Goal: Task Accomplishment & Management: Manage account settings

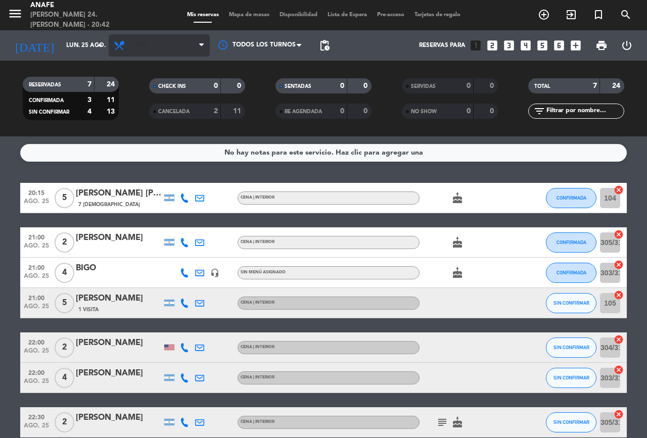
click at [193, 45] on span "Cena" at bounding box center [159, 45] width 101 height 22
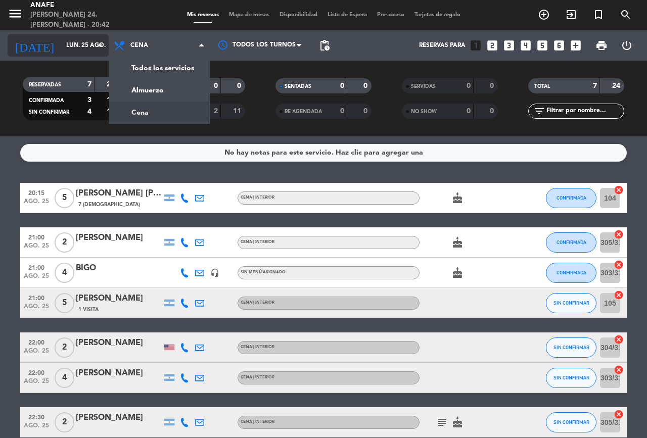
click at [88, 45] on input "lun. 25 ago." at bounding box center [101, 45] width 80 height 17
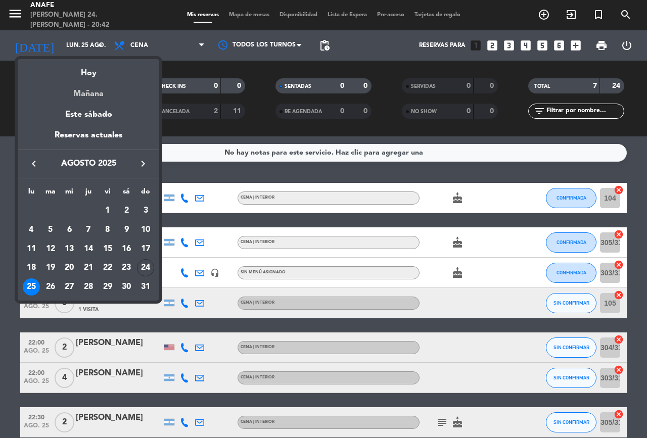
click at [99, 81] on div "Mañana" at bounding box center [88, 90] width 141 height 21
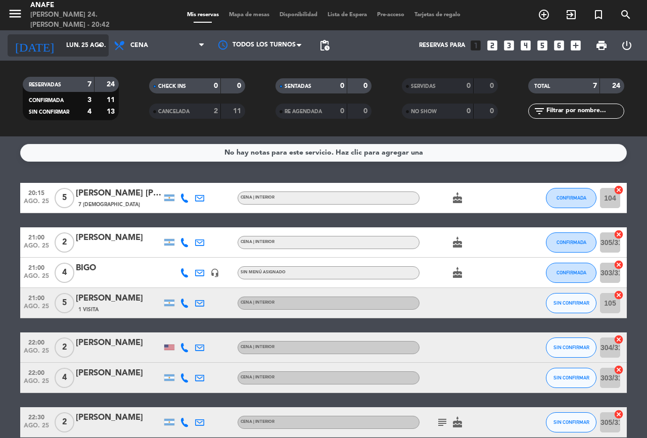
click at [97, 45] on icon "arrow_drop_down" at bounding box center [100, 45] width 12 height 12
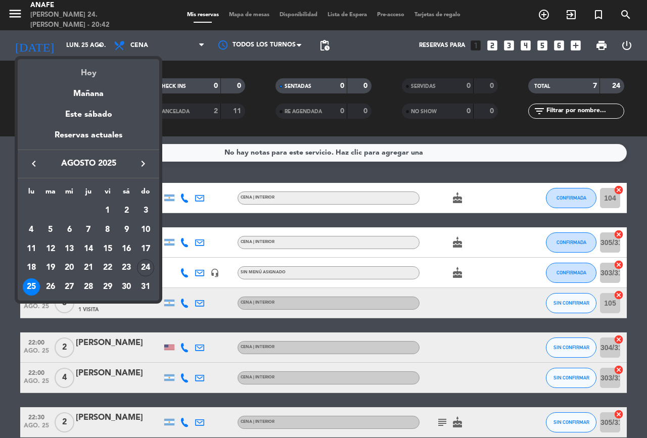
click at [94, 71] on div "Hoy" at bounding box center [88, 69] width 141 height 21
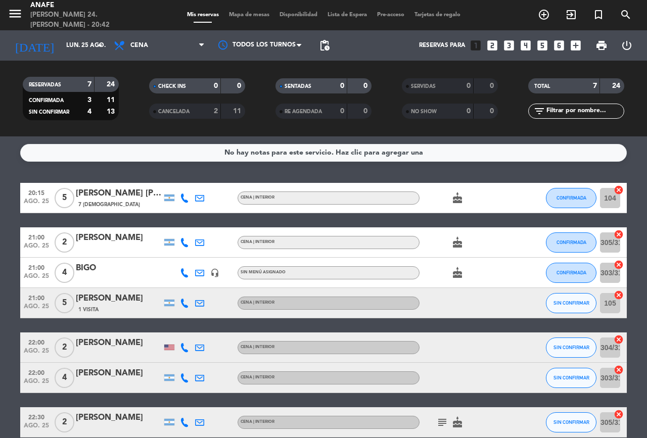
type input "dom. 24 ago."
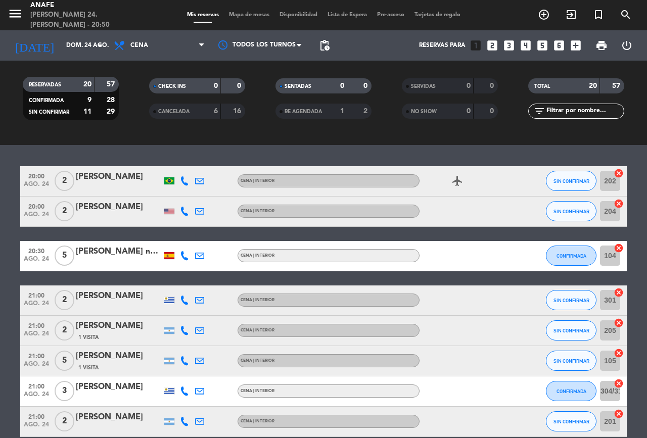
scroll to position [316, 0]
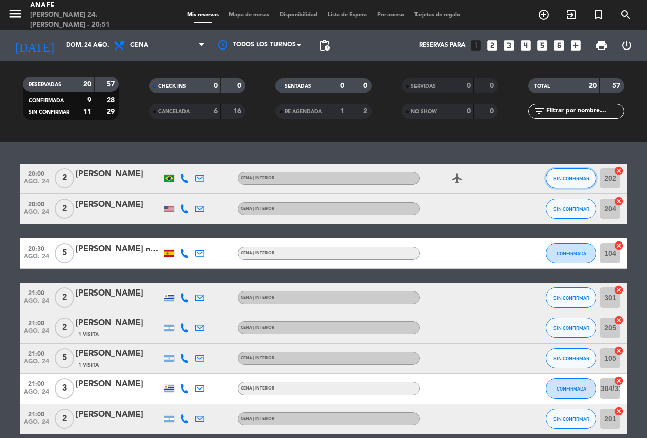
click at [574, 178] on span "SIN CONFIRMAR" at bounding box center [571, 179] width 36 height 6
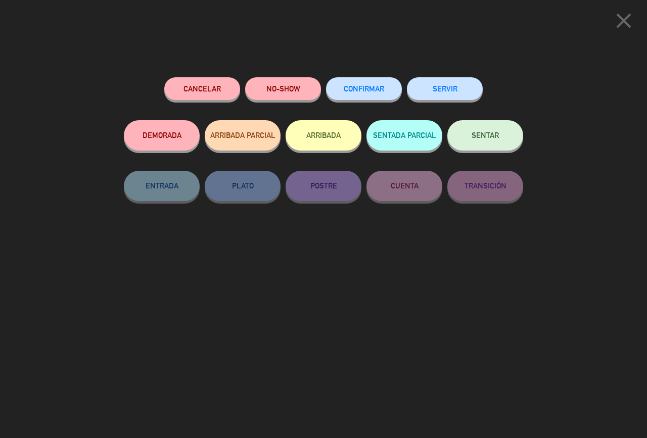
click at [619, 19] on icon "close" at bounding box center [623, 20] width 25 height 25
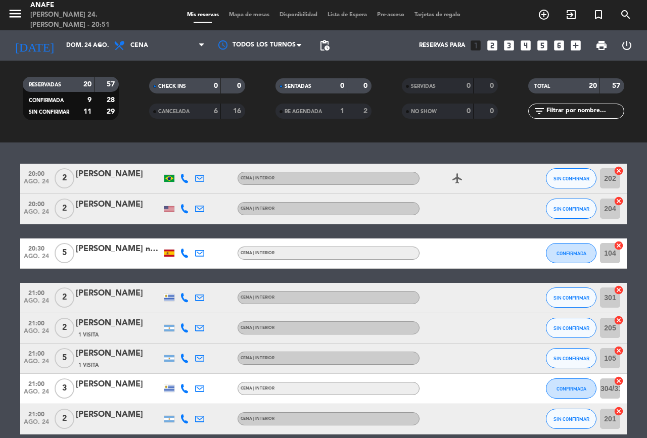
click at [582, 180] on span "SIN CONFIRMAR" at bounding box center [571, 179] width 36 height 6
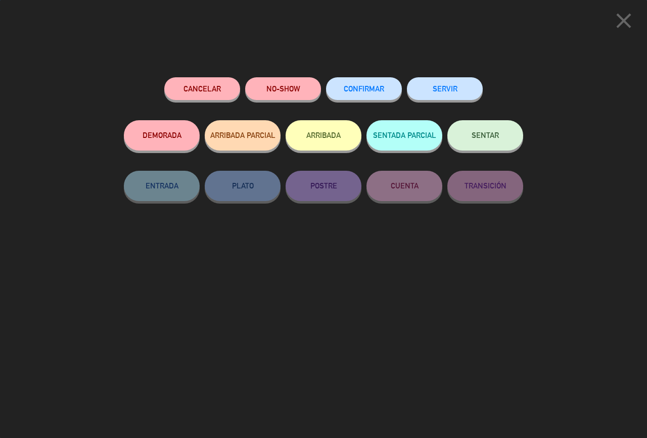
click at [216, 78] on div "Cancelar" at bounding box center [202, 98] width 76 height 43
click at [290, 89] on button "NO-SHOW" at bounding box center [283, 88] width 76 height 23
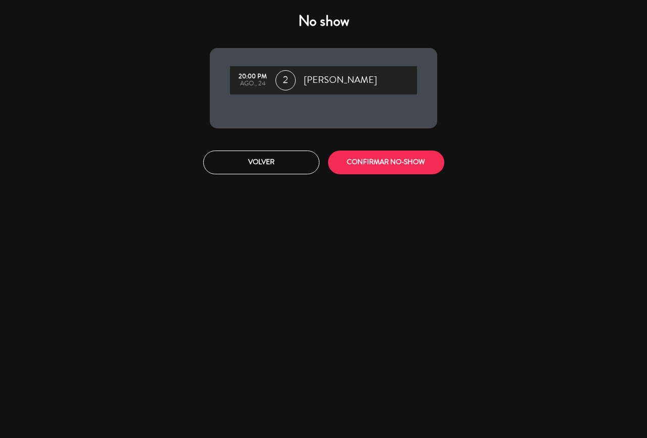
click at [391, 163] on button "CONFIRMAR NO-SHOW" at bounding box center [386, 163] width 116 height 24
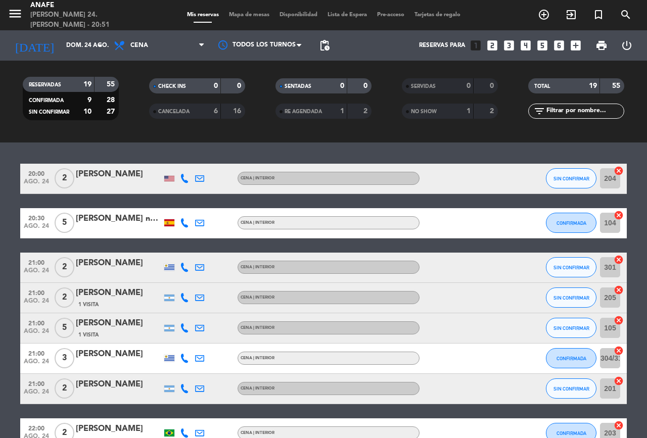
click at [568, 180] on span "SIN CONFIRMAR" at bounding box center [571, 179] width 36 height 6
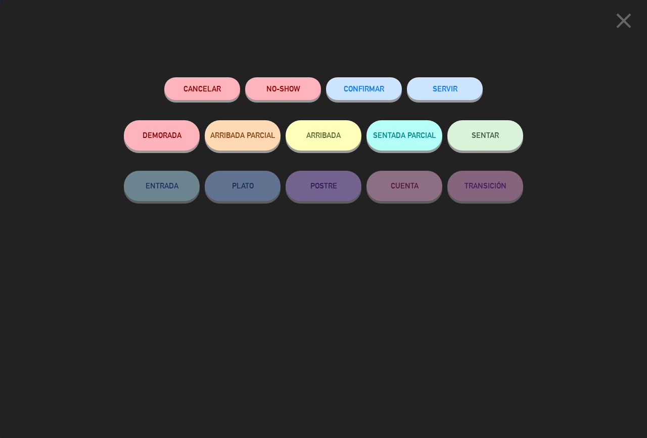
click at [295, 91] on button "NO-SHOW" at bounding box center [283, 88] width 76 height 23
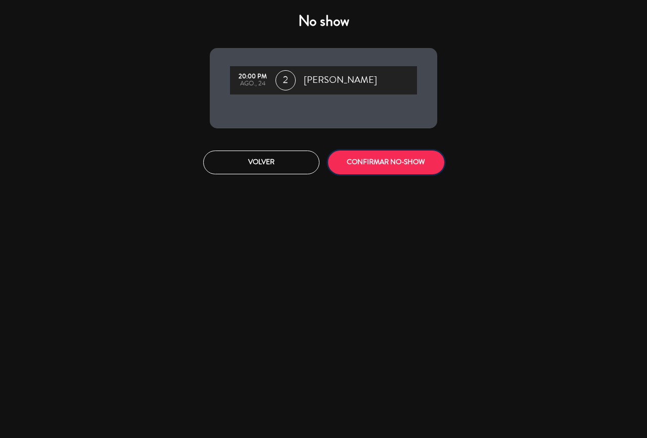
click at [388, 160] on button "CONFIRMAR NO-SHOW" at bounding box center [386, 163] width 116 height 24
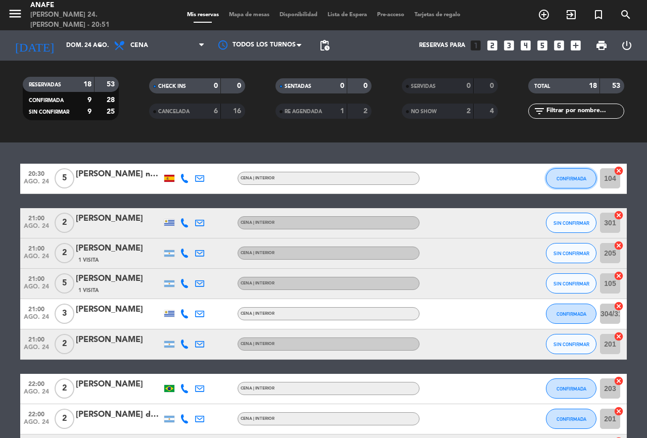
click at [584, 175] on button "CONFIRMADA" at bounding box center [571, 178] width 51 height 20
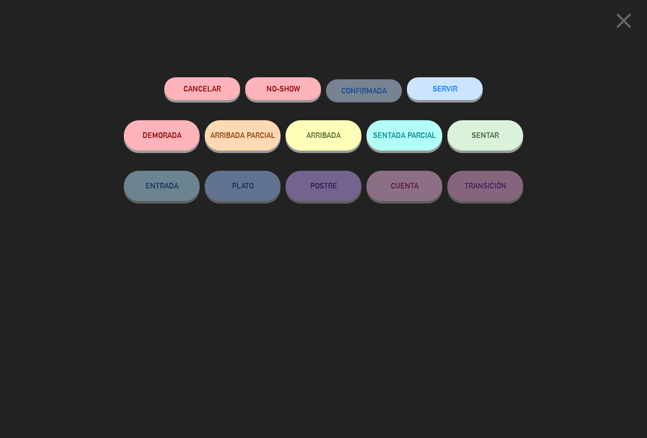
click at [286, 86] on button "NO-SHOW" at bounding box center [283, 88] width 76 height 23
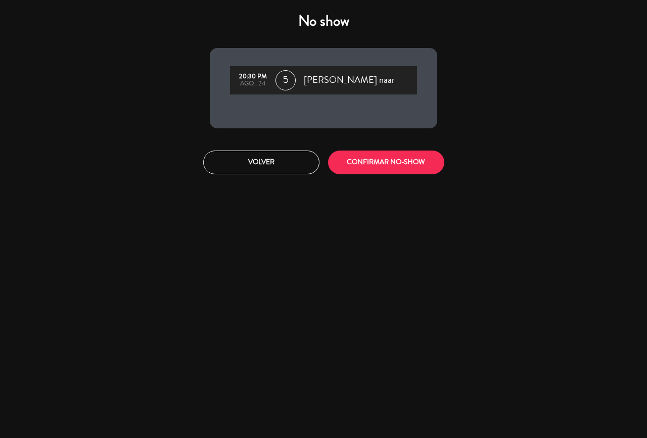
click at [391, 161] on button "CONFIRMAR NO-SHOW" at bounding box center [386, 163] width 116 height 24
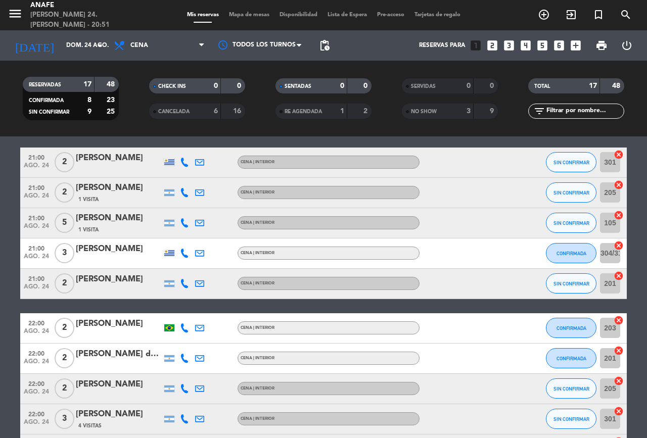
scroll to position [336, 0]
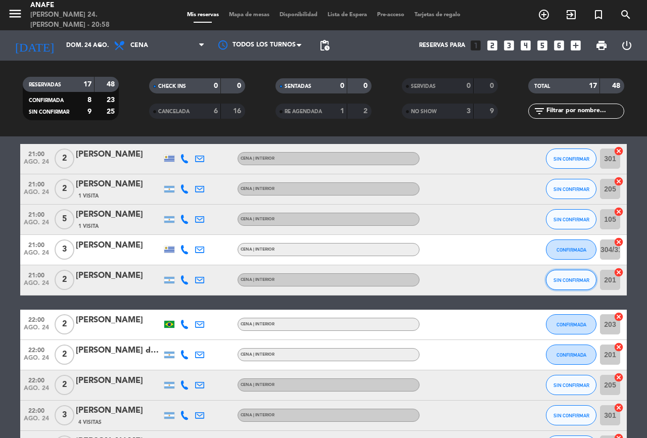
click at [579, 280] on span "SIN CONFIRMAR" at bounding box center [571, 280] width 36 height 6
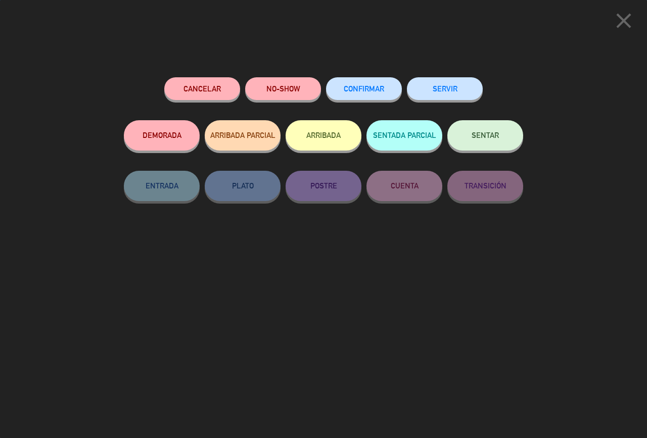
click at [331, 134] on button "ARRIBADA" at bounding box center [323, 135] width 76 height 30
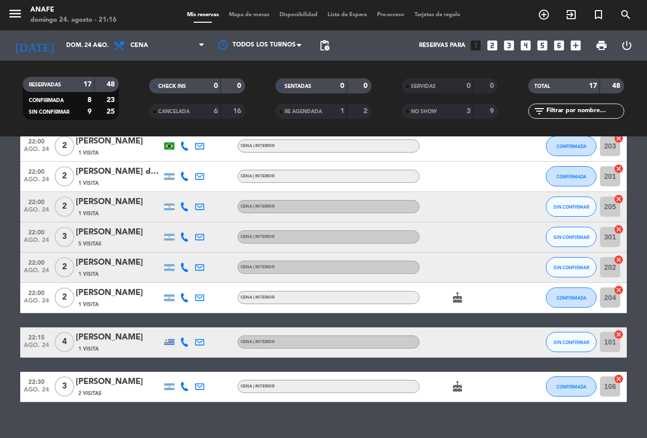
scroll to position [571, 0]
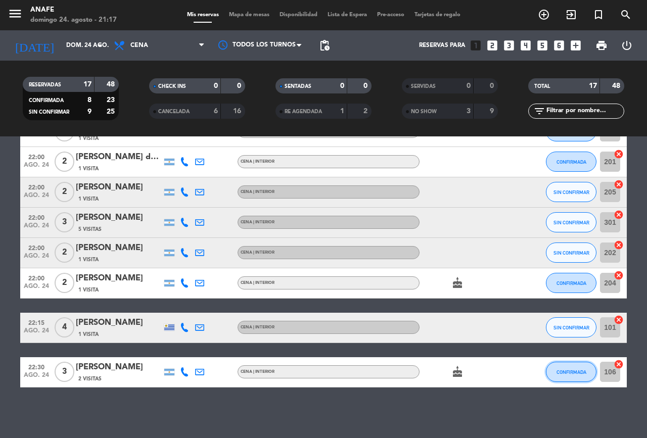
click at [583, 381] on button "CONFIRMADA" at bounding box center [571, 372] width 51 height 20
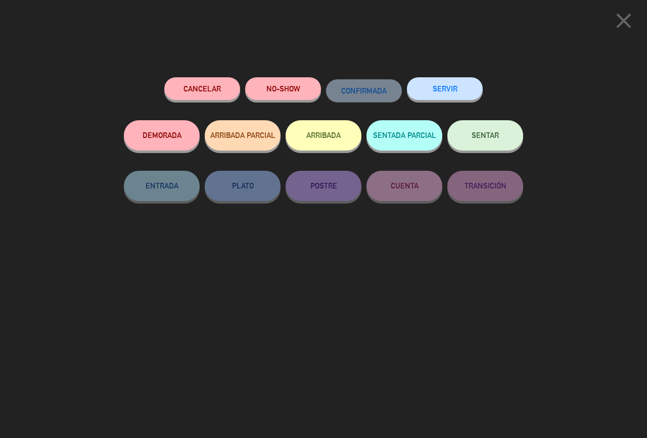
click at [201, 86] on button "Cancelar" at bounding box center [202, 88] width 76 height 23
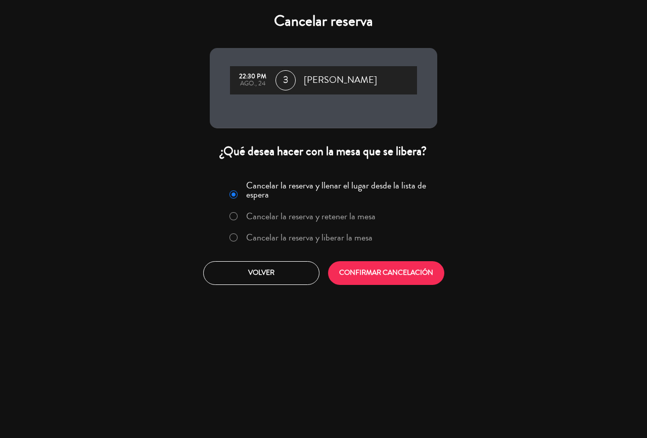
click at [389, 271] on button "CONFIRMAR CANCELACIÓN" at bounding box center [386, 273] width 116 height 24
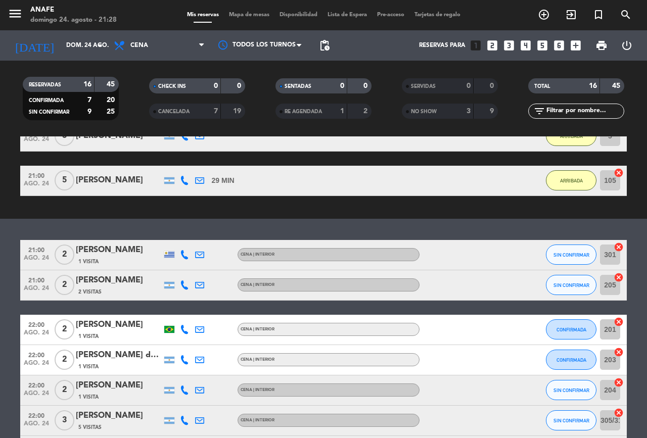
scroll to position [374, 0]
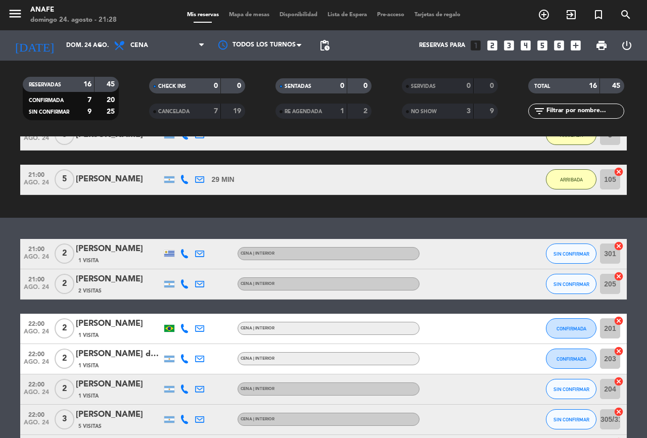
click at [567, 254] on span "SIN CONFIRMAR" at bounding box center [571, 254] width 36 height 6
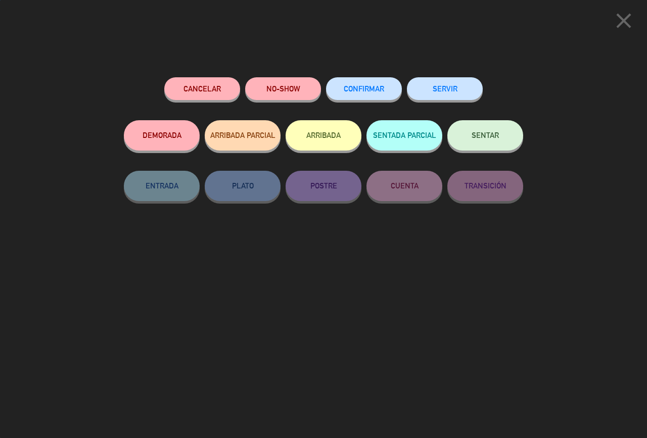
click at [287, 88] on button "NO-SHOW" at bounding box center [283, 88] width 76 height 23
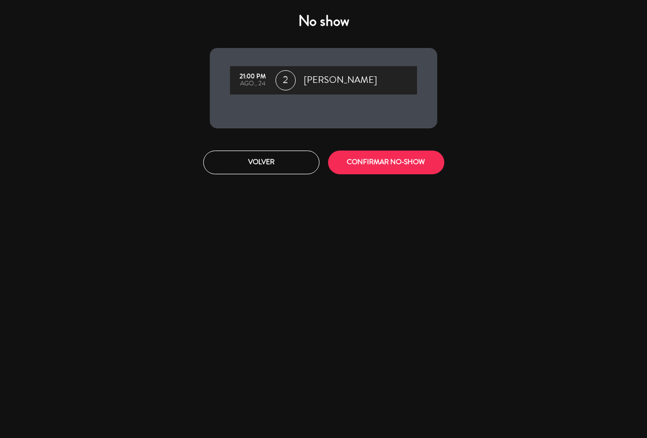
click at [388, 161] on button "CONFIRMAR NO-SHOW" at bounding box center [386, 163] width 116 height 24
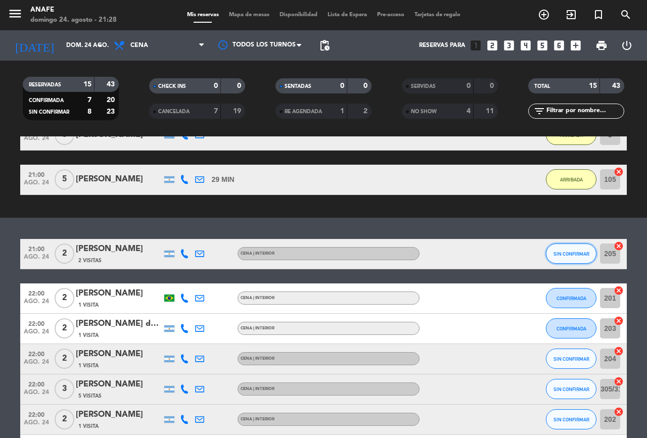
click at [562, 254] on span "SIN CONFIRMAR" at bounding box center [571, 254] width 36 height 6
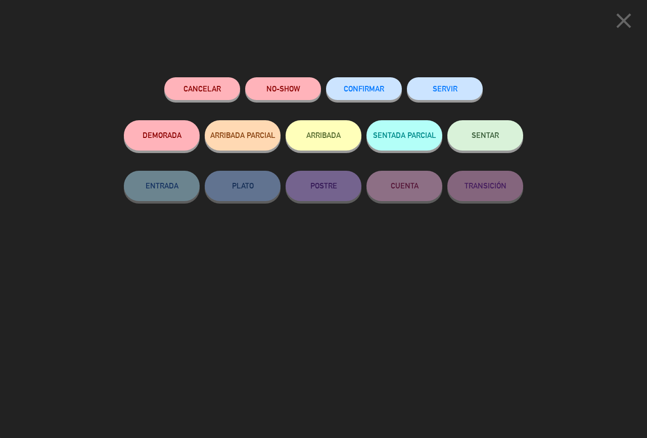
click at [288, 85] on button "NO-SHOW" at bounding box center [283, 88] width 76 height 23
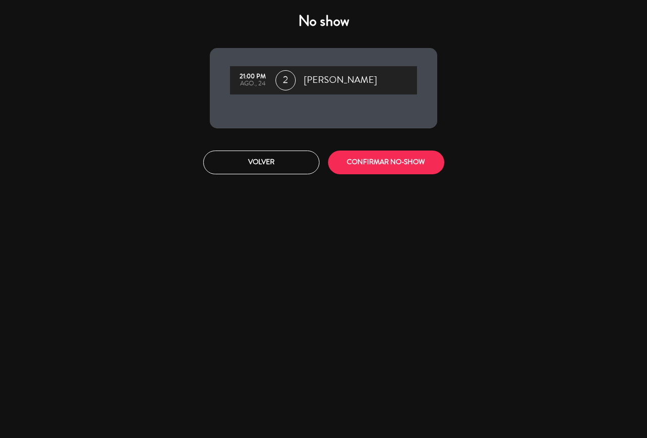
click at [398, 161] on button "CONFIRMAR NO-SHOW" at bounding box center [386, 163] width 116 height 24
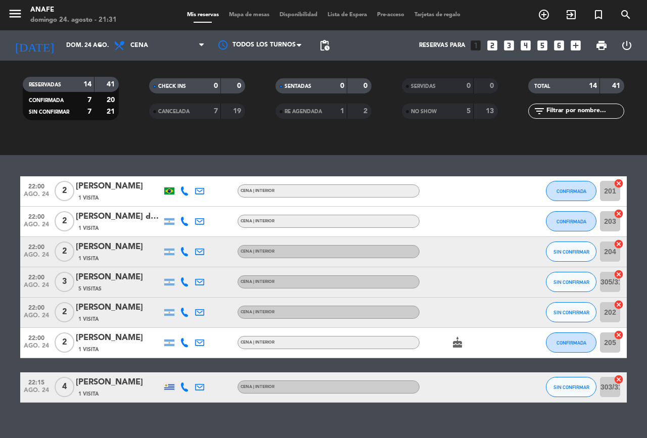
scroll to position [438, 0]
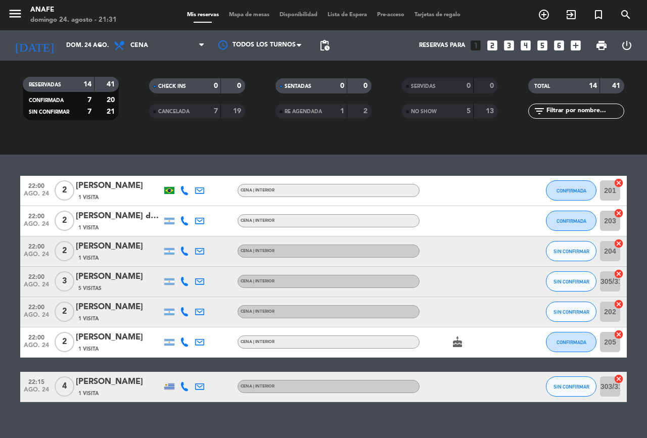
click at [291, 306] on div "CENA | INTERIOR" at bounding box center [328, 311] width 182 height 13
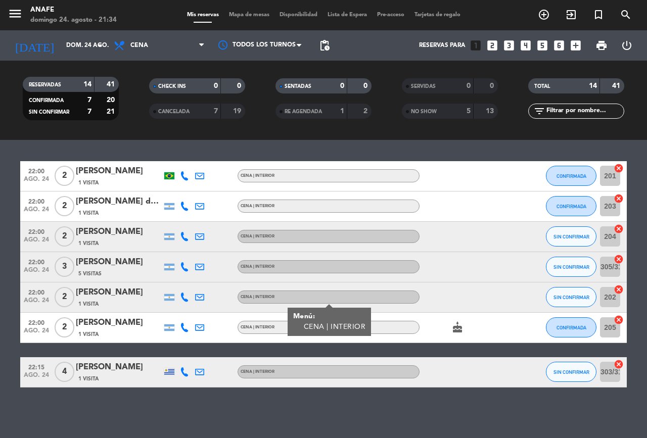
click at [345, 417] on div "No hay notas para este servicio. Haz clic para agregar una lock Hay 1 mesa rete…" at bounding box center [323, 287] width 647 height 302
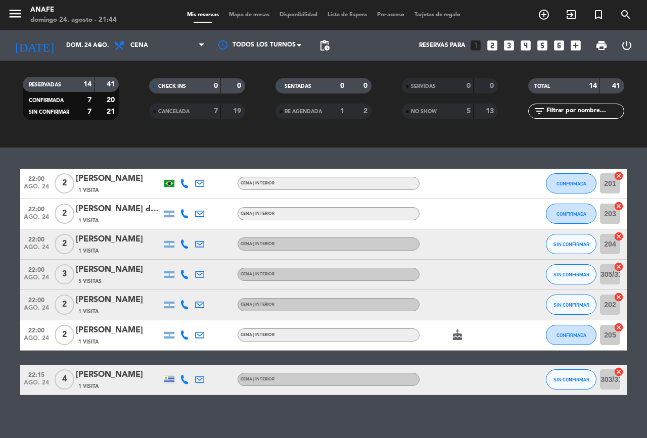
scroll to position [446, 0]
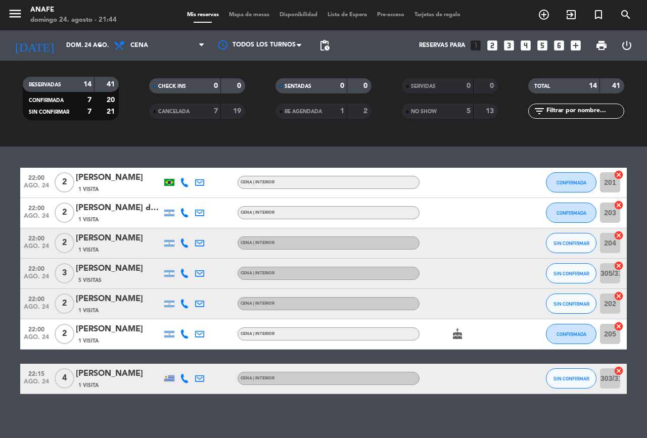
click at [131, 413] on div "No hay notas para este servicio. Haz clic para agregar una lock Hay 1 mesa rete…" at bounding box center [323, 287] width 647 height 302
click at [577, 272] on span "SIN CONFIRMAR" at bounding box center [571, 274] width 36 height 6
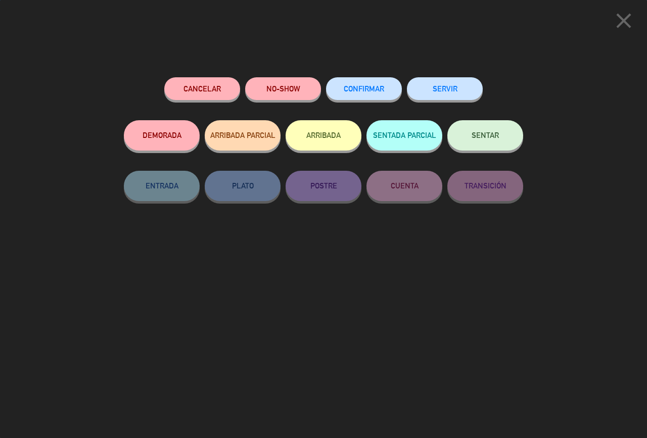
click at [324, 137] on button "ARRIBADA" at bounding box center [323, 135] width 76 height 30
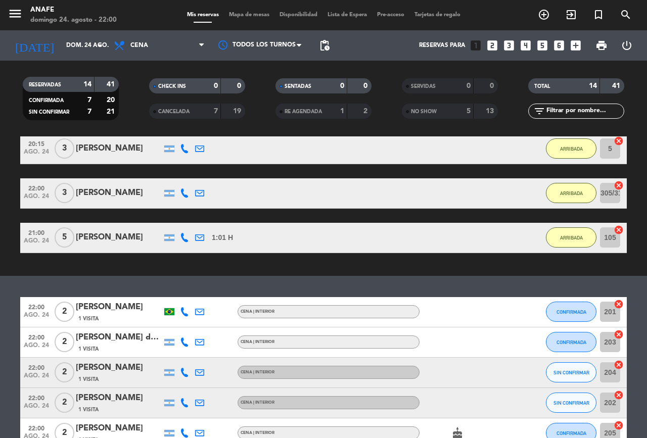
scroll to position [466, 0]
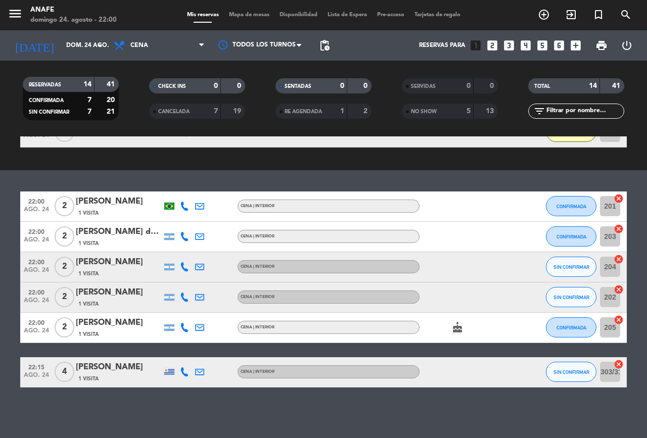
click at [562, 299] on span "SIN CONFIRMAR" at bounding box center [571, 298] width 36 height 6
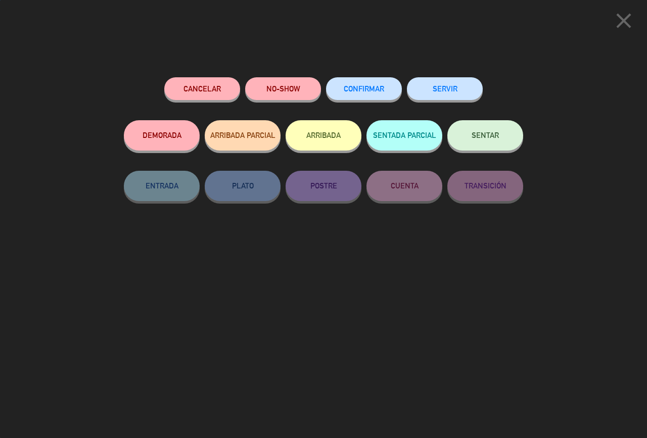
click at [279, 84] on button "NO-SHOW" at bounding box center [283, 88] width 76 height 23
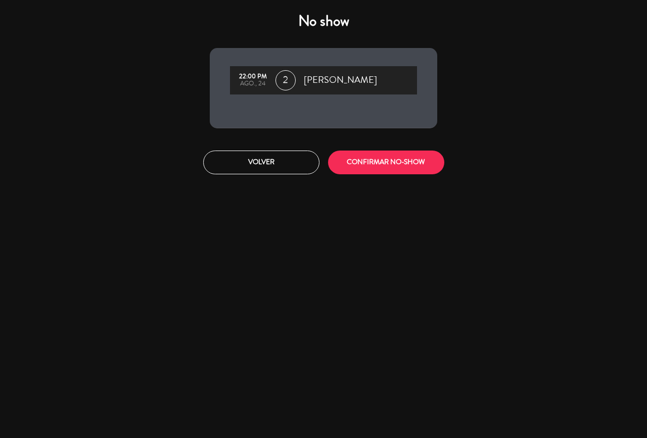
click at [272, 166] on button "Volver" at bounding box center [261, 163] width 116 height 24
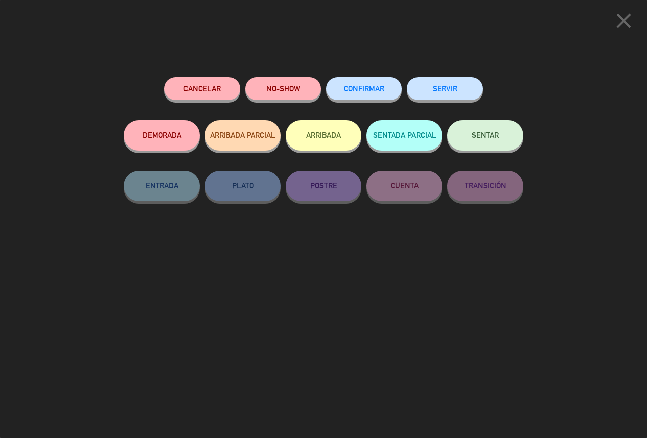
click at [206, 88] on button "Cancelar" at bounding box center [202, 88] width 76 height 23
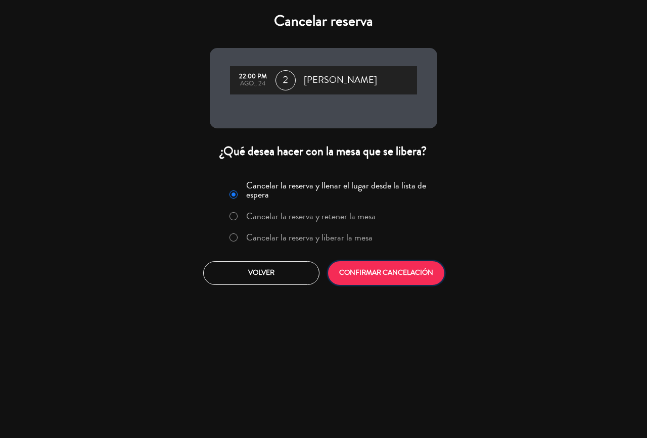
click at [403, 269] on button "CONFIRMAR CANCELACIÓN" at bounding box center [386, 273] width 116 height 24
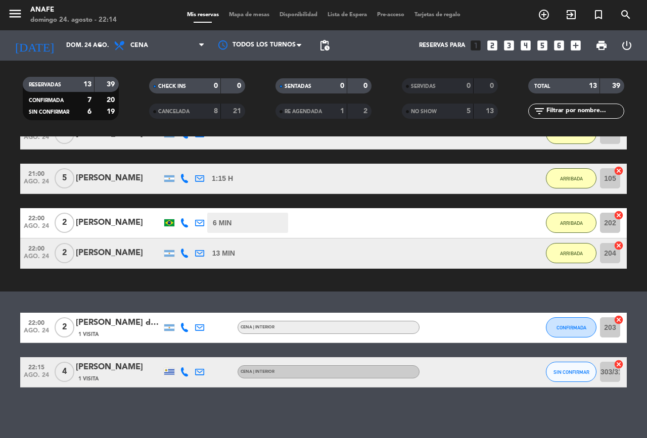
scroll to position [464, 0]
click at [159, 397] on div "No hay notas para este servicio. Haz clic para agregar una lock Hay 1 mesa rete…" at bounding box center [323, 287] width 647 height 302
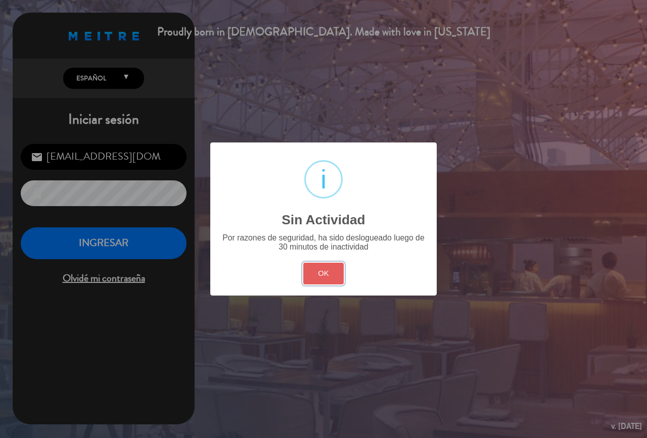
click at [334, 266] on button "OK" at bounding box center [323, 274] width 41 height 22
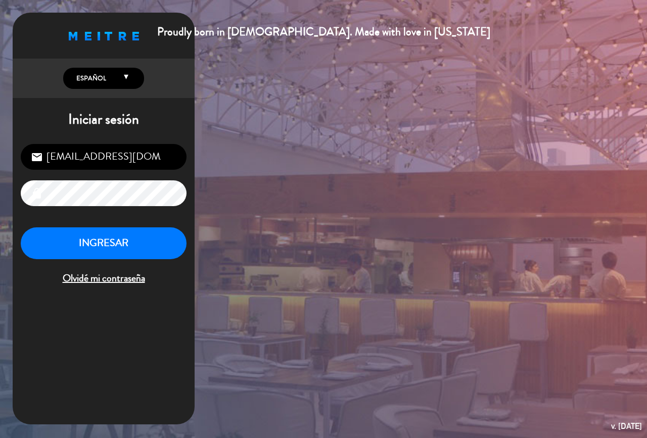
click at [148, 231] on button "INGRESAR" at bounding box center [104, 243] width 166 height 32
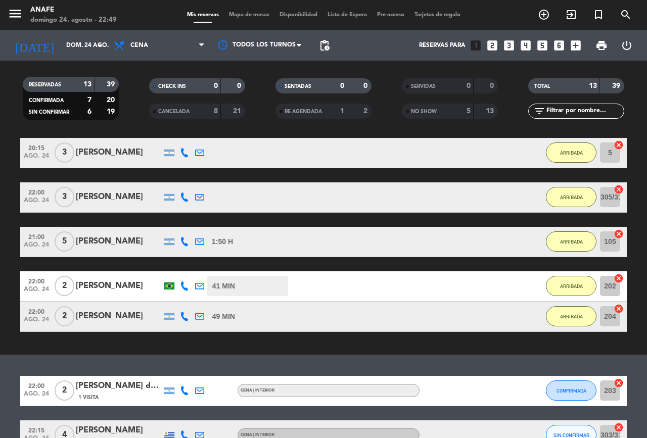
scroll to position [464, 0]
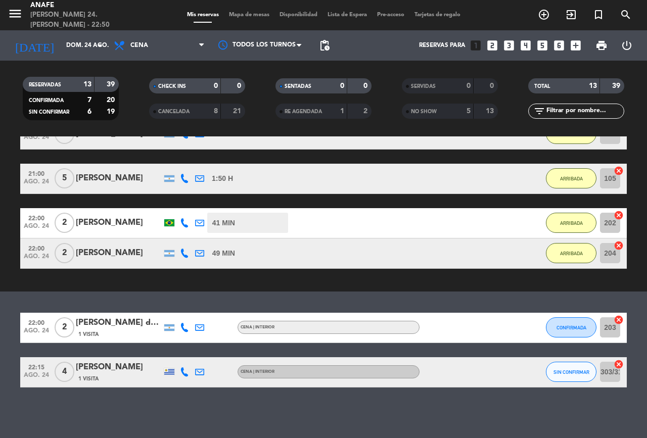
click at [569, 372] on span "SIN CONFIRMAR" at bounding box center [571, 372] width 36 height 6
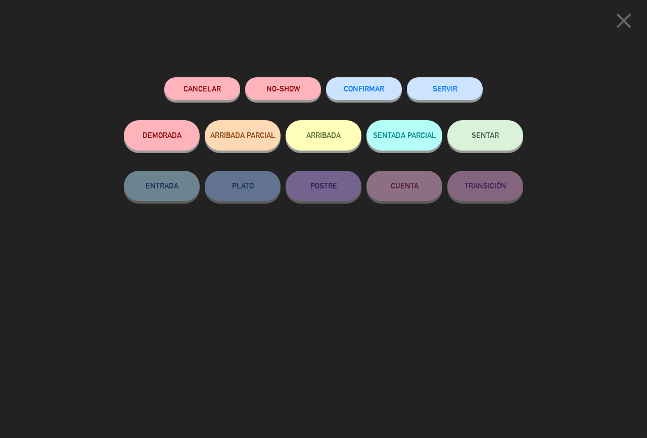
click at [322, 132] on button "ARRIBADA" at bounding box center [323, 135] width 76 height 30
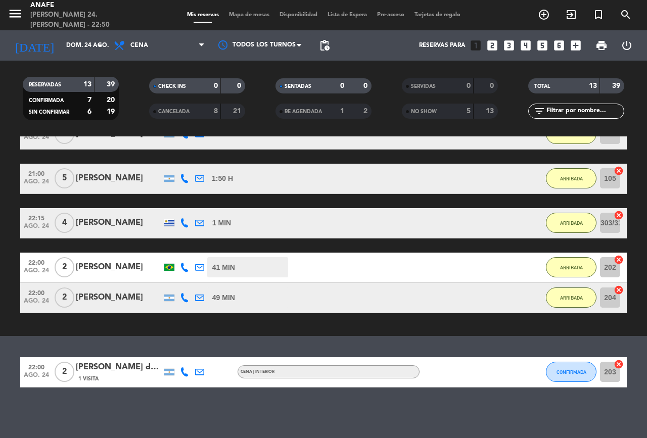
click at [125, 372] on div "[PERSON_NAME] del [PERSON_NAME]" at bounding box center [119, 367] width 86 height 13
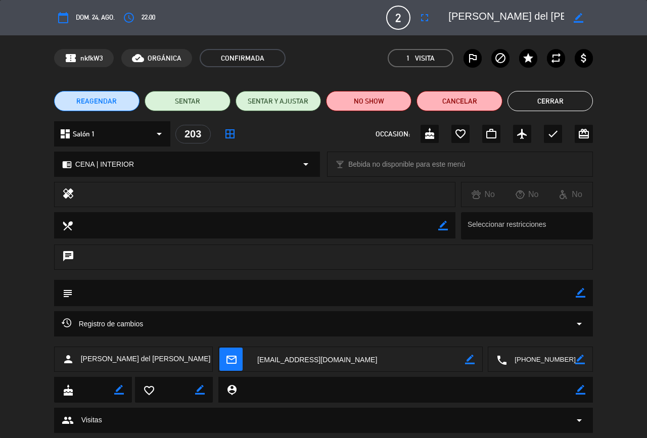
click at [571, 100] on button "Cerrar" at bounding box center [549, 101] width 85 height 20
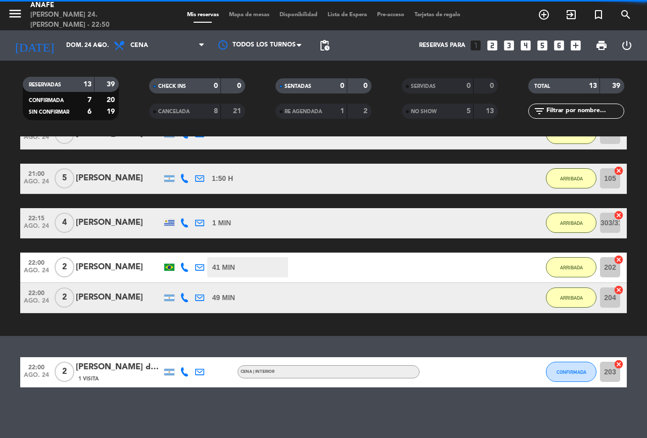
click at [568, 372] on span "CONFIRMADA" at bounding box center [571, 372] width 30 height 6
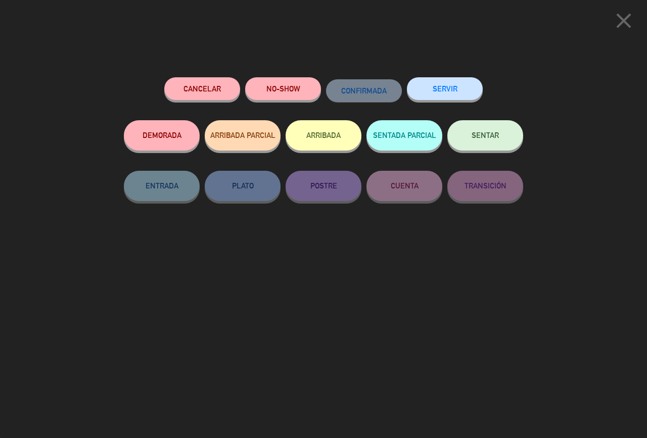
click at [620, 20] on icon "close" at bounding box center [623, 20] width 25 height 25
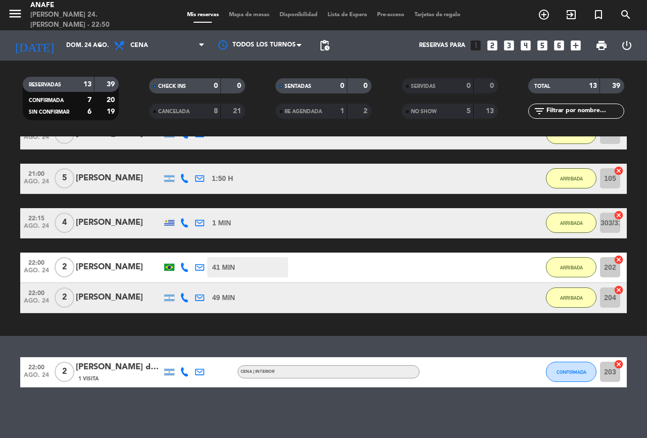
click at [576, 372] on span "CONFIRMADA" at bounding box center [571, 372] width 30 height 6
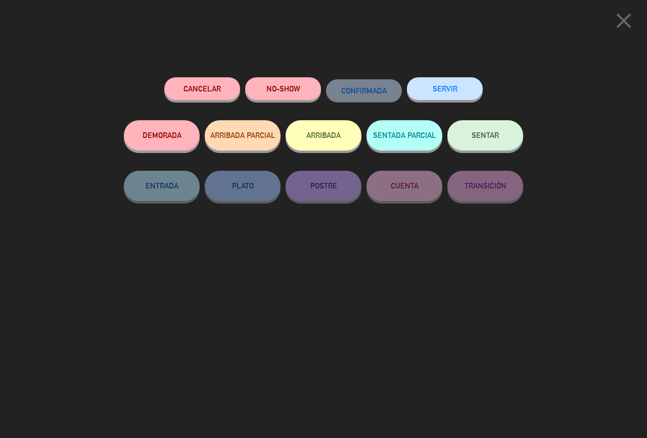
click at [280, 90] on button "NO-SHOW" at bounding box center [283, 88] width 76 height 23
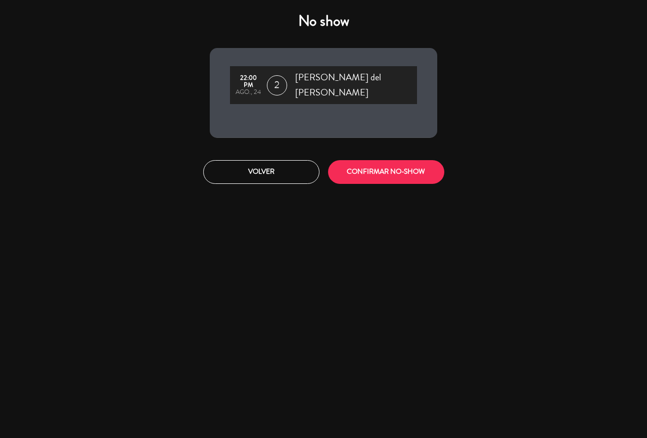
click at [377, 163] on button "CONFIRMAR NO-SHOW" at bounding box center [386, 172] width 116 height 24
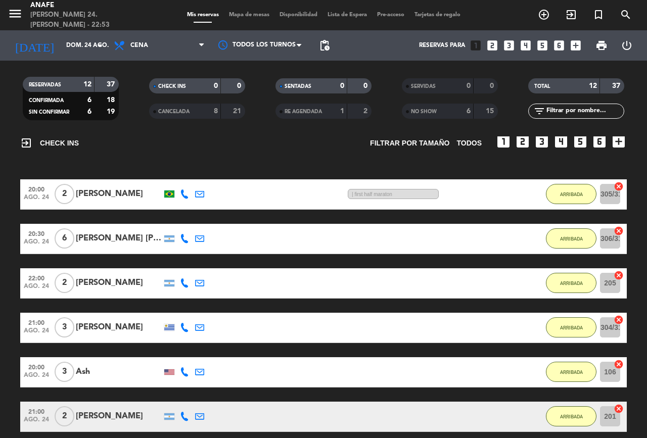
scroll to position [100, 0]
